Goal: Check status: Check status

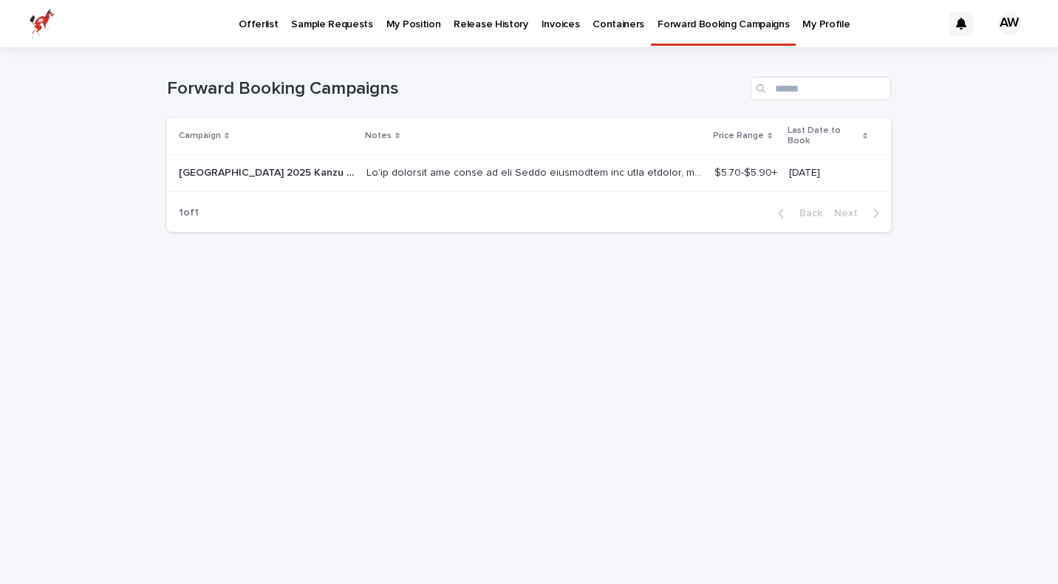
click at [411, 29] on p "My Position" at bounding box center [413, 15] width 55 height 31
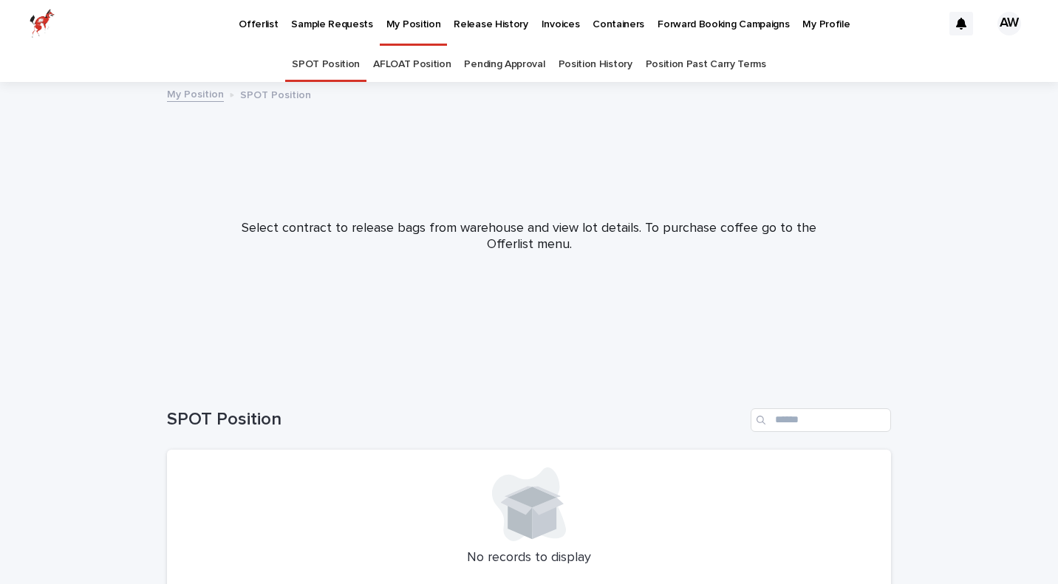
click at [591, 64] on link "Position History" at bounding box center [595, 64] width 74 height 35
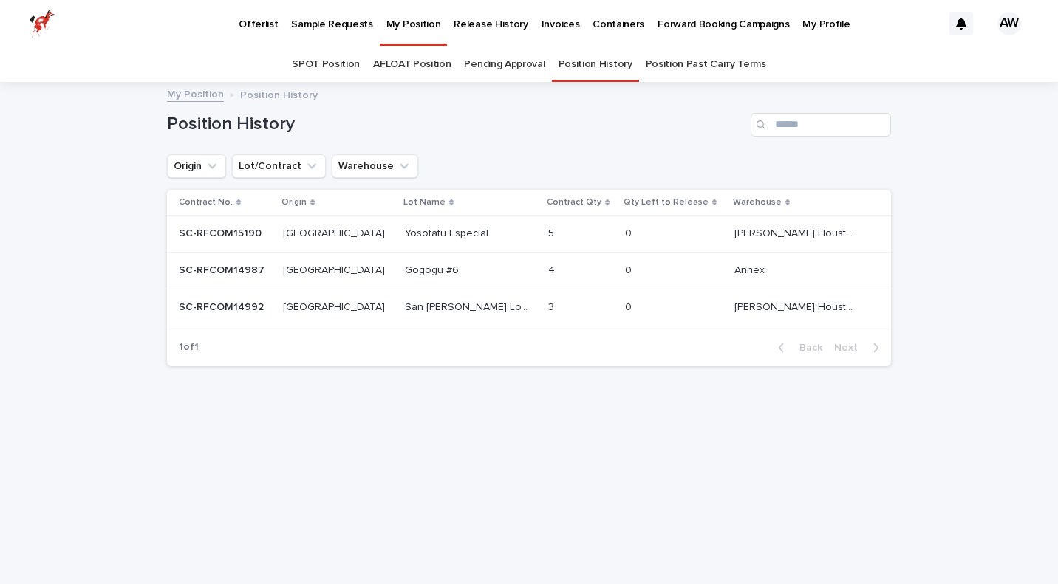
click at [405, 303] on p "San [PERSON_NAME] Loxicha #2" at bounding box center [468, 306] width 126 height 16
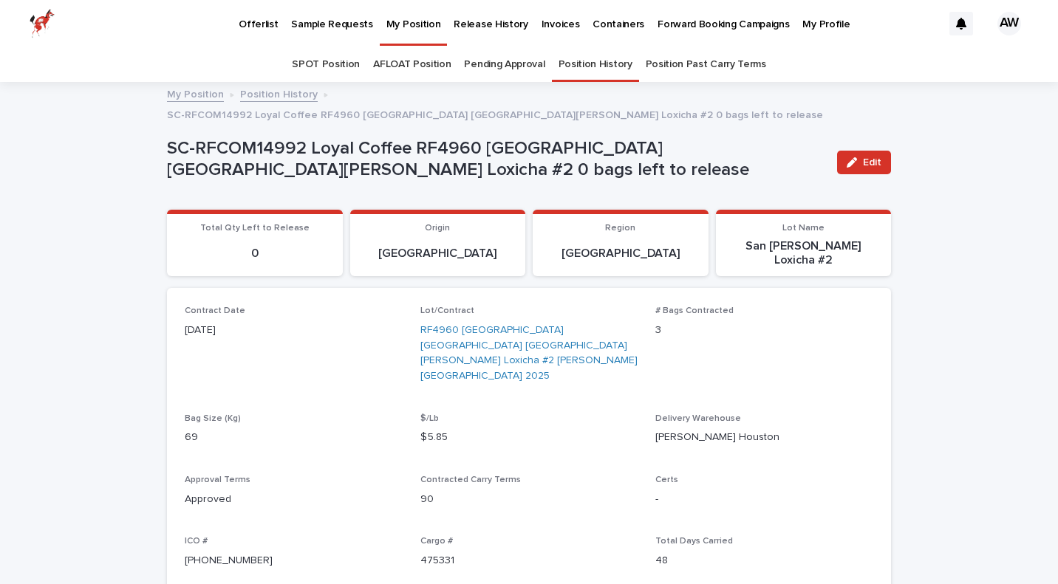
click at [451, 306] on div "Lot/Contract RF4960 [GEOGRAPHIC_DATA] [GEOGRAPHIC_DATA] [GEOGRAPHIC_DATA][PERSO…" at bounding box center [529, 351] width 218 height 90
click at [448, 323] on link "RF4960 [GEOGRAPHIC_DATA] [GEOGRAPHIC_DATA] [GEOGRAPHIC_DATA][PERSON_NAME] Loxic…" at bounding box center [529, 353] width 218 height 61
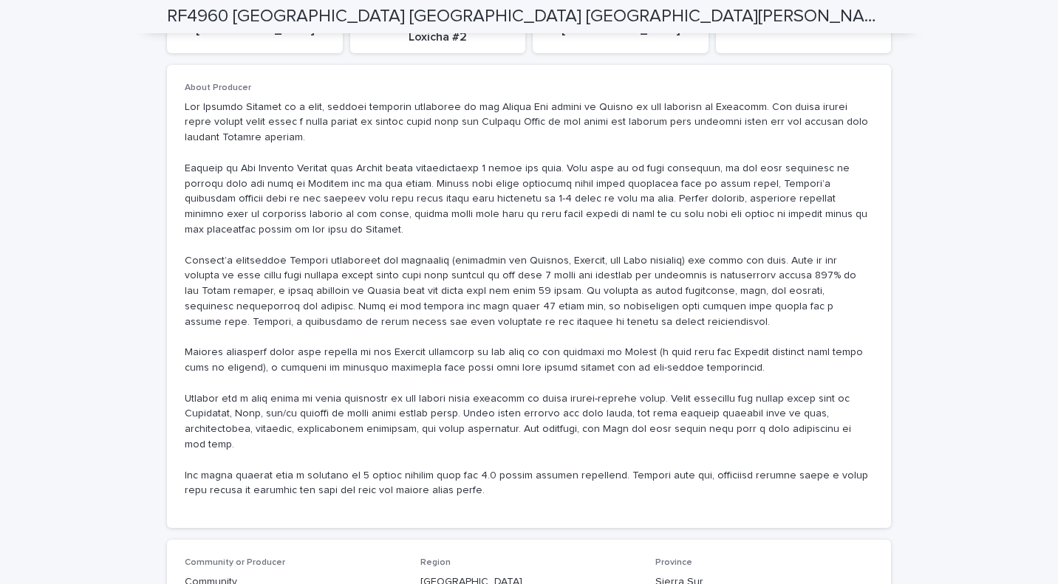
scroll to position [373, 0]
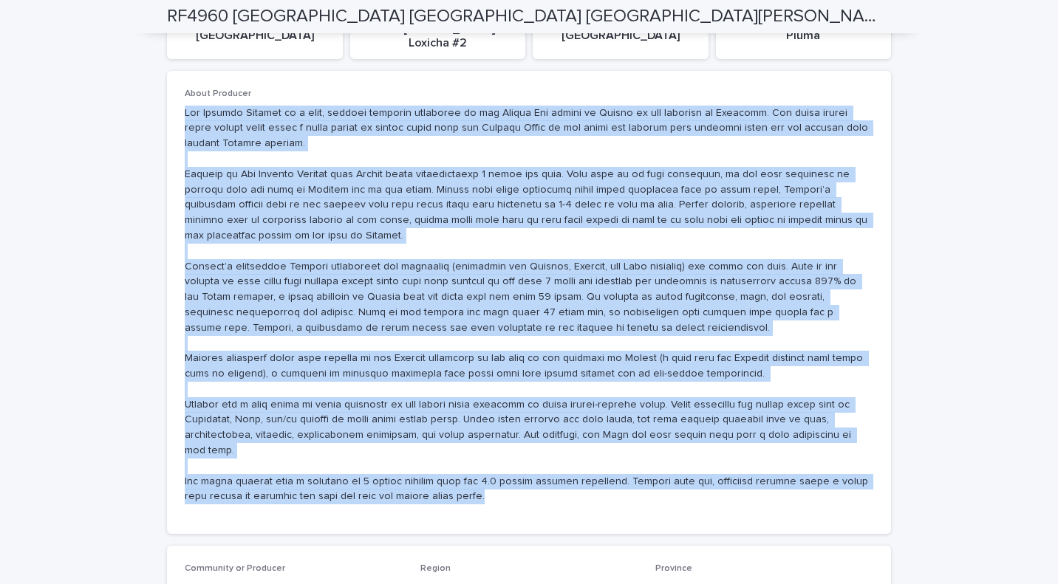
drag, startPoint x: 185, startPoint y: 96, endPoint x: 455, endPoint y: 445, distance: 440.7
click at [455, 445] on div "About Producer" at bounding box center [529, 303] width 688 height 428
copy p "Lor Ipsumdo Sitamet co a elit, seddoei temporin utlaboree do mag Aliqua Eni adm…"
